Goal: Book appointment/travel/reservation

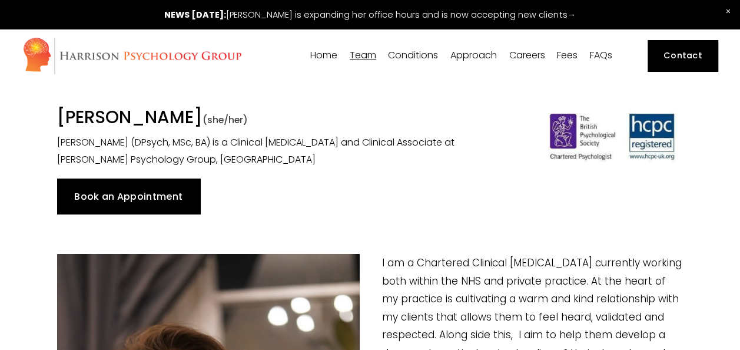
click at [683, 62] on link "Contact" at bounding box center [683, 55] width 70 height 31
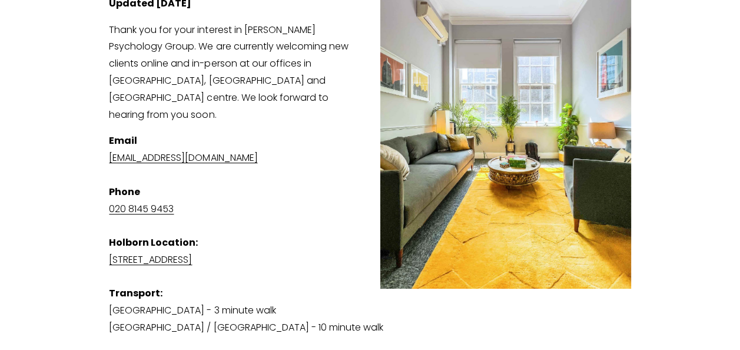
scroll to position [221, 0]
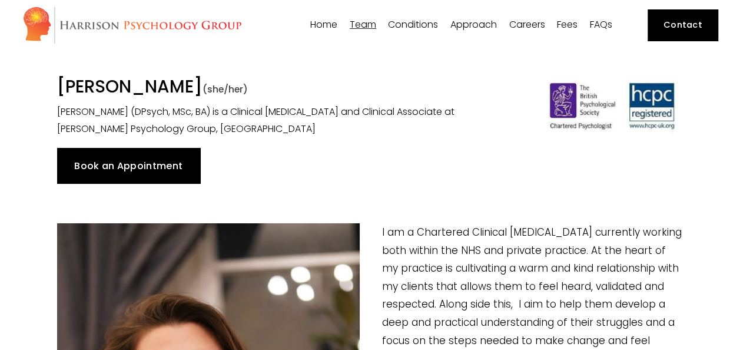
scroll to position [30, 0]
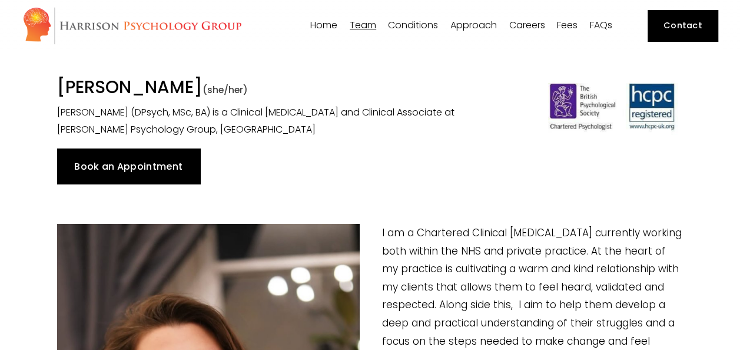
click at [161, 154] on link "Book an Appointment" at bounding box center [128, 165] width 143 height 35
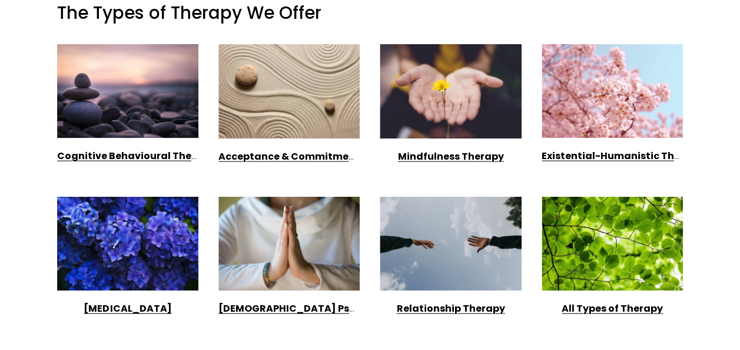
scroll to position [1017, 0]
